Goal: Find contact information: Find contact information

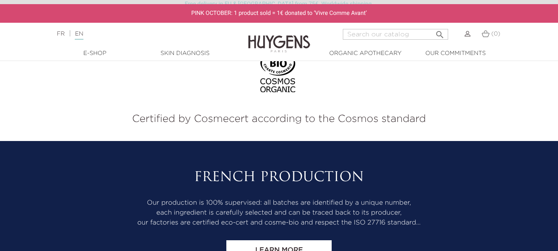
scroll to position [3461, 0]
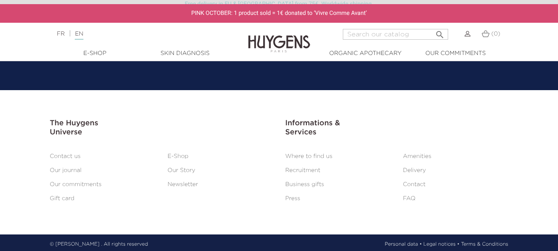
click at [73, 155] on link "Contact us" at bounding box center [65, 156] width 31 height 6
click at [406, 181] on link "Contact" at bounding box center [414, 184] width 23 height 6
click at [184, 181] on link "Newsletter" at bounding box center [183, 184] width 31 height 6
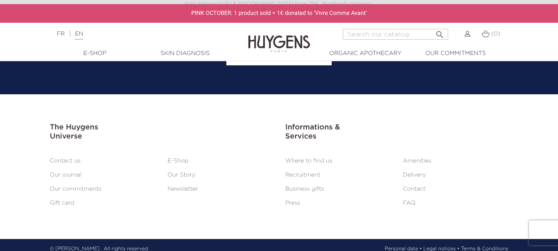
scroll to position [813, 0]
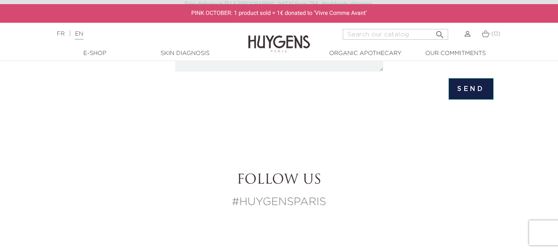
scroll to position [372, 0]
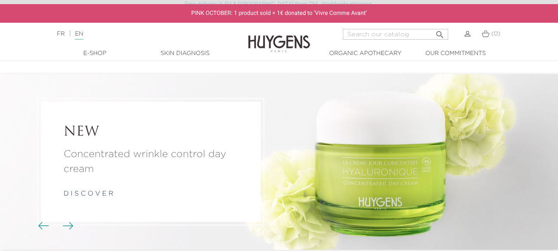
scroll to position [3461, 0]
